Goal: Navigation & Orientation: Find specific page/section

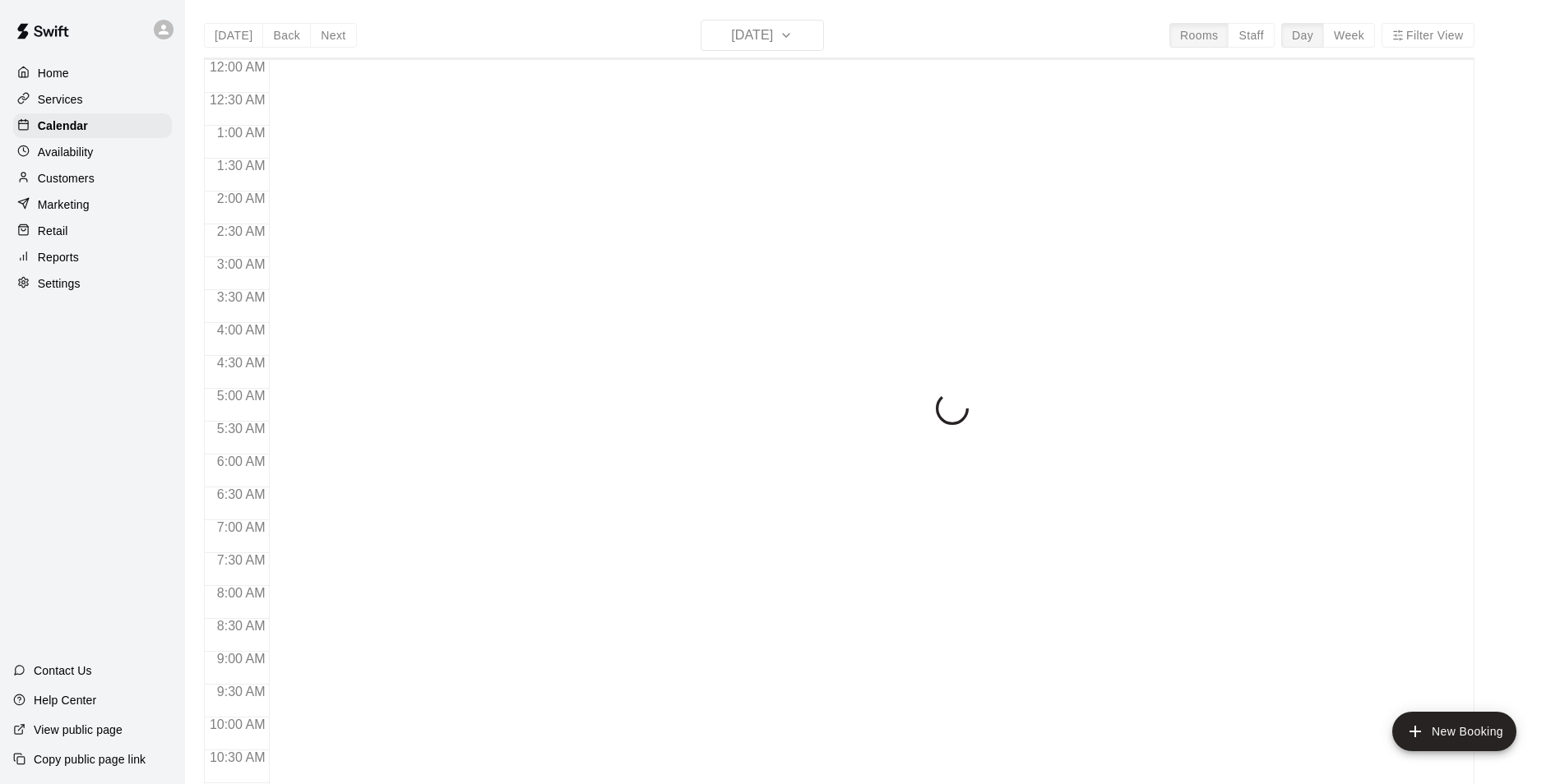
scroll to position [836, 0]
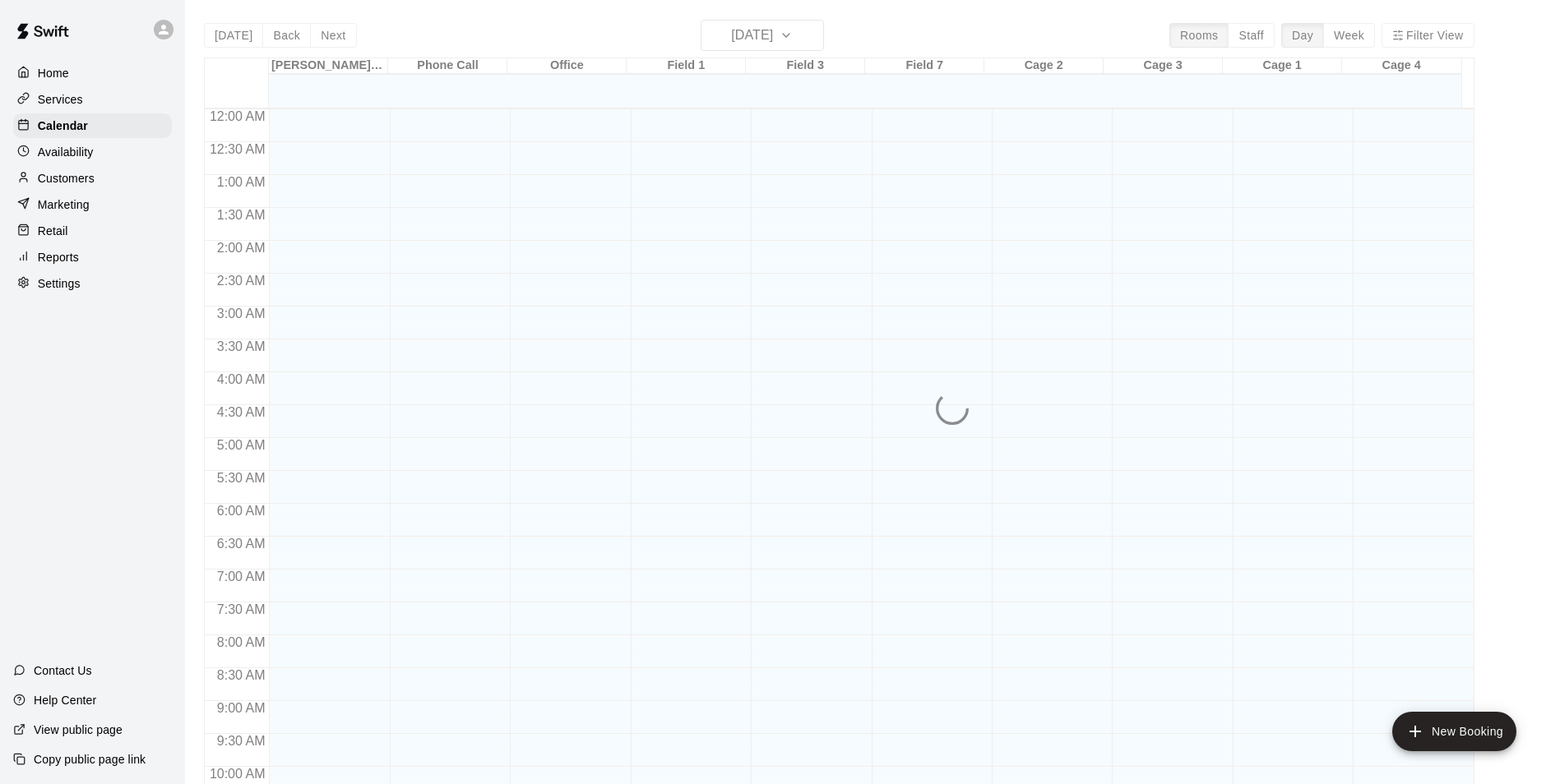
scroll to position [836, 0]
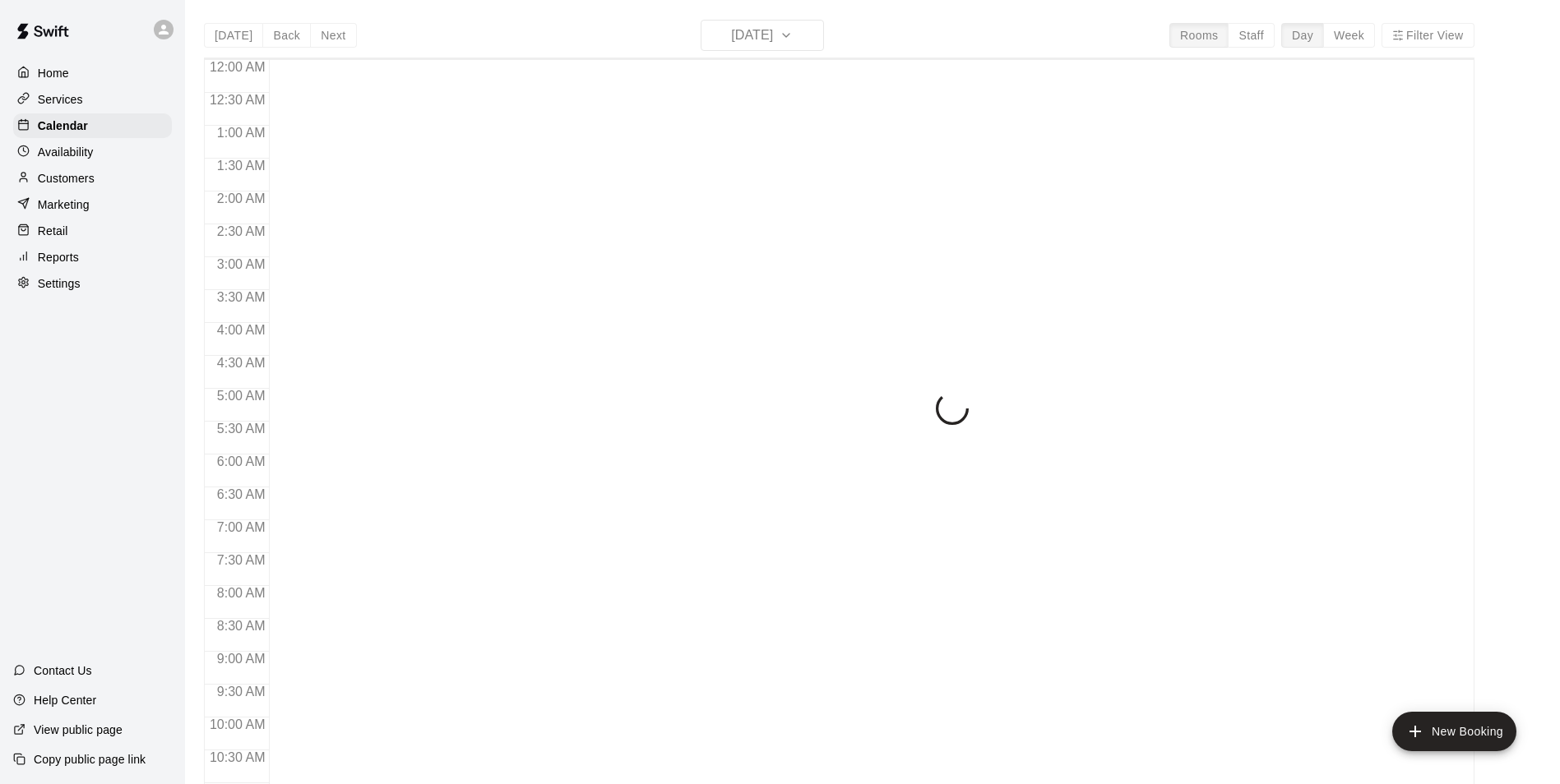
scroll to position [836, 0]
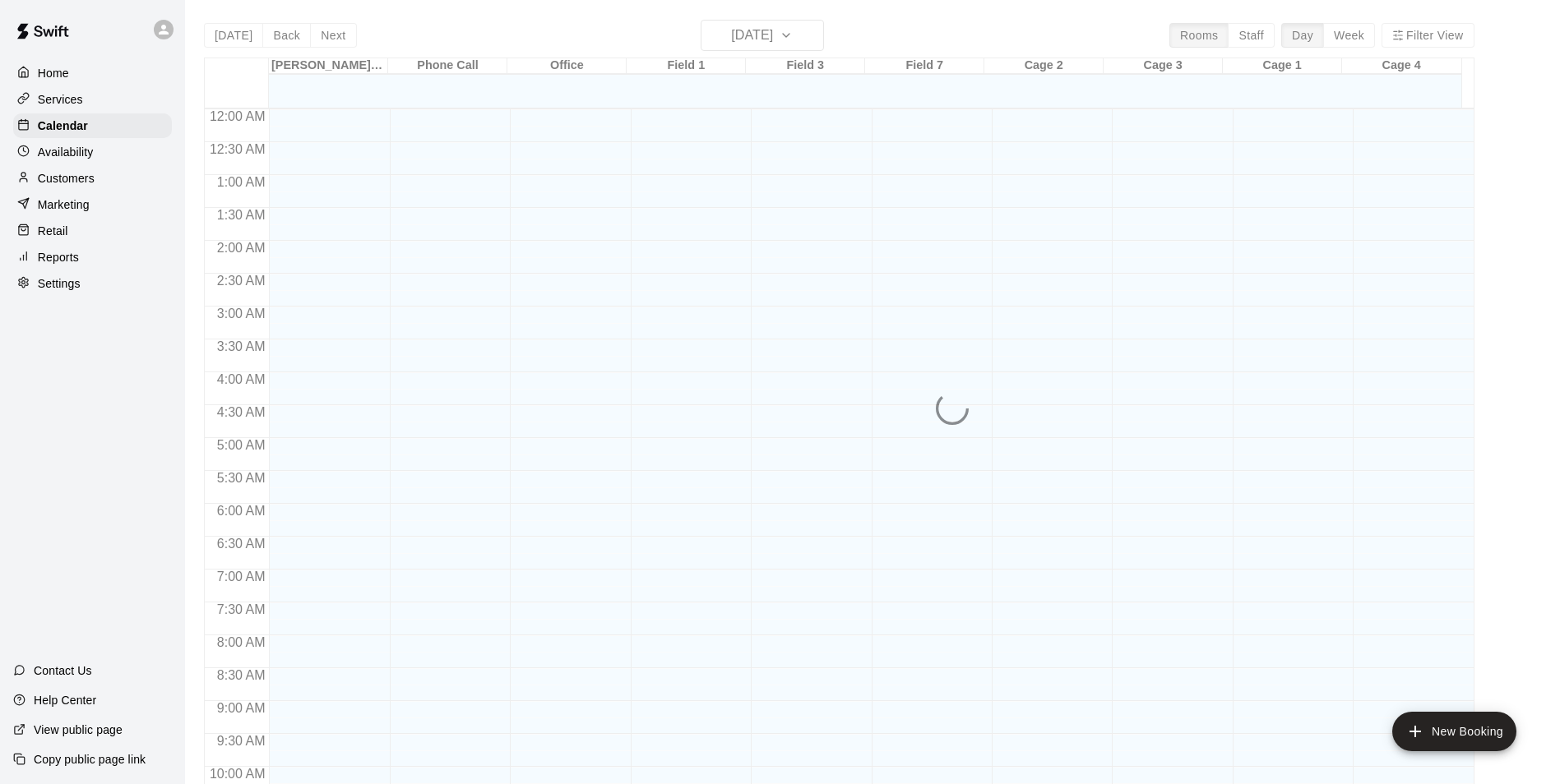
scroll to position [836, 0]
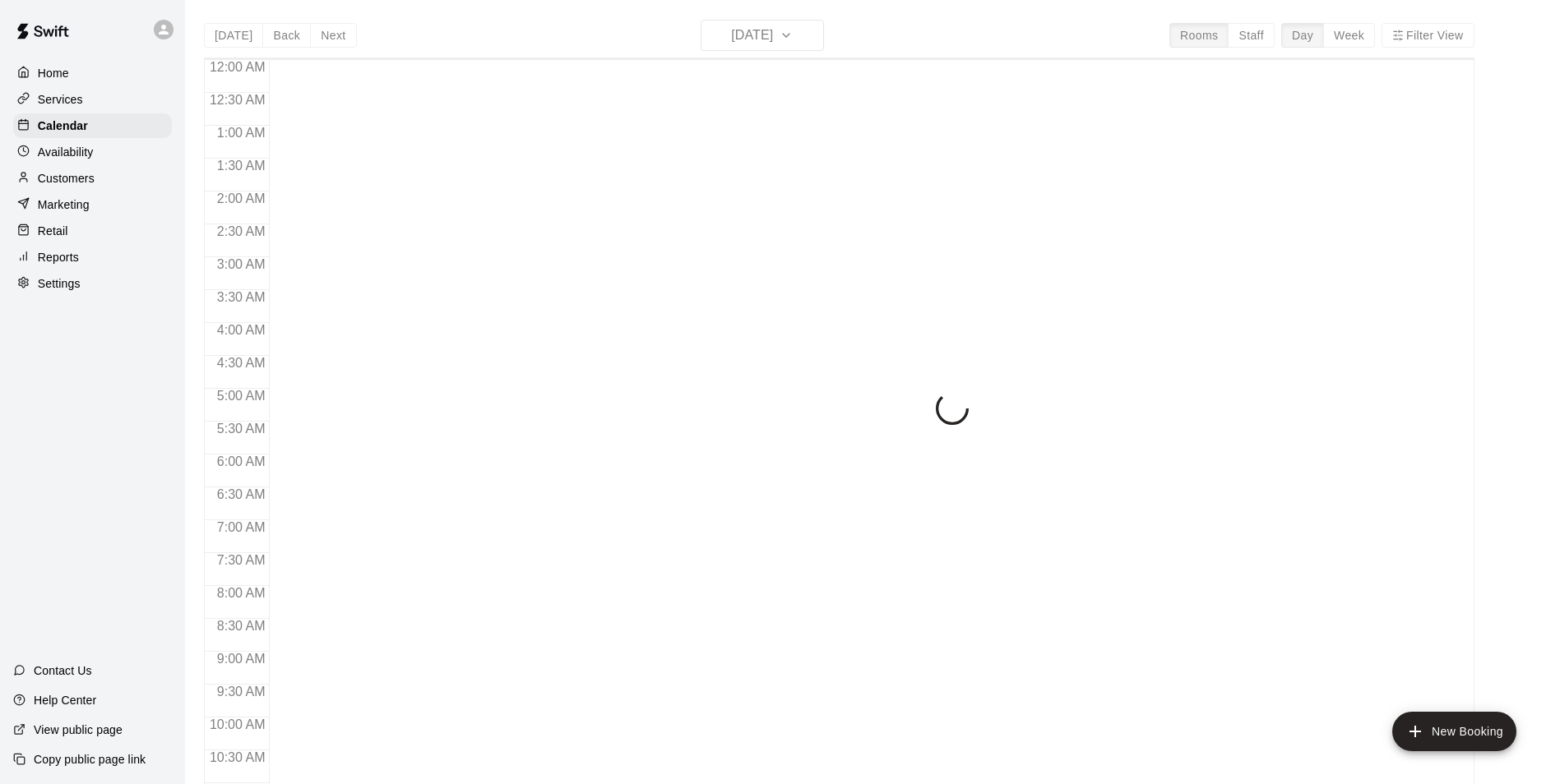
scroll to position [836, 0]
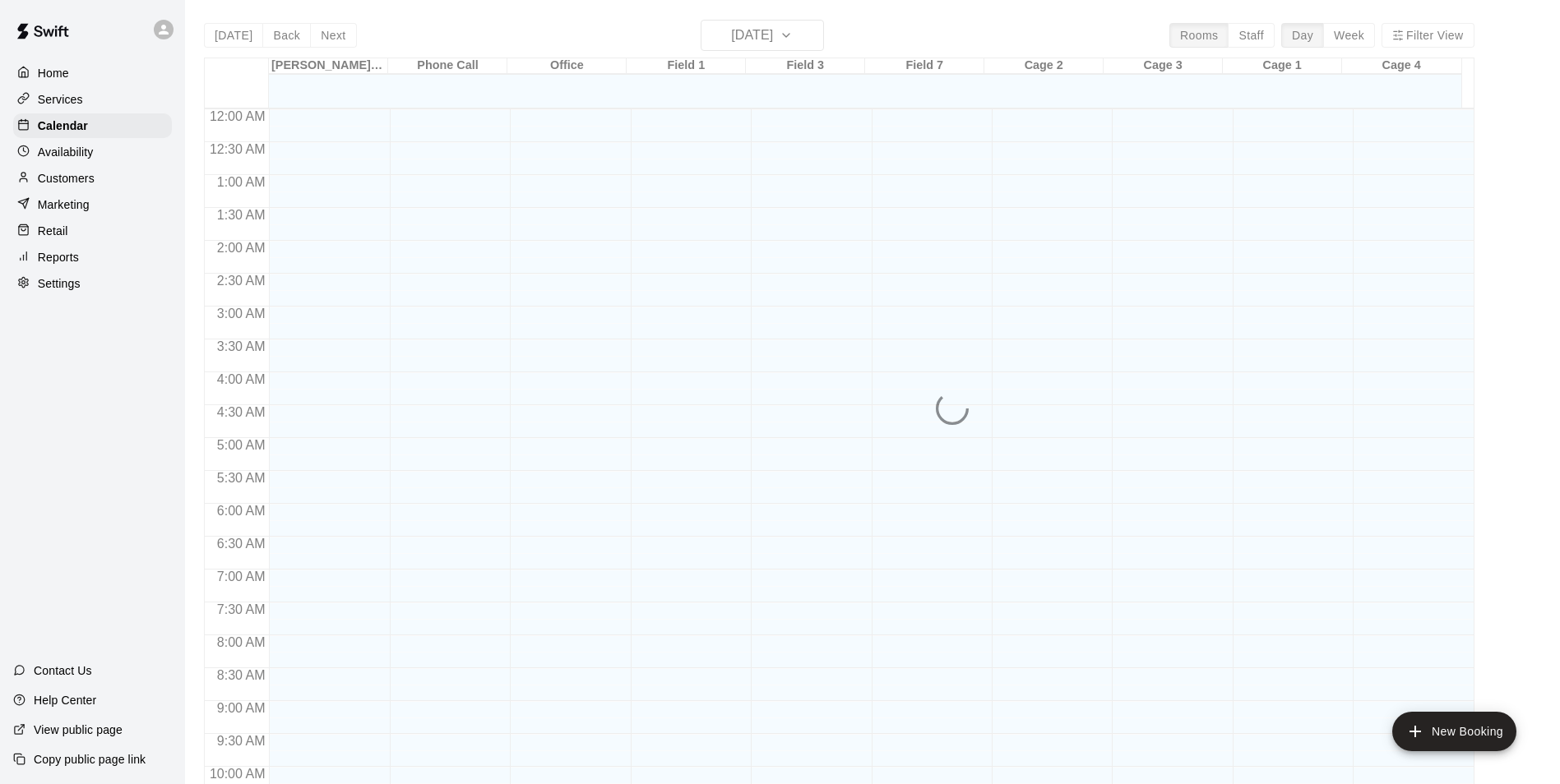
scroll to position [836, 0]
